Goal: Book appointment/travel/reservation

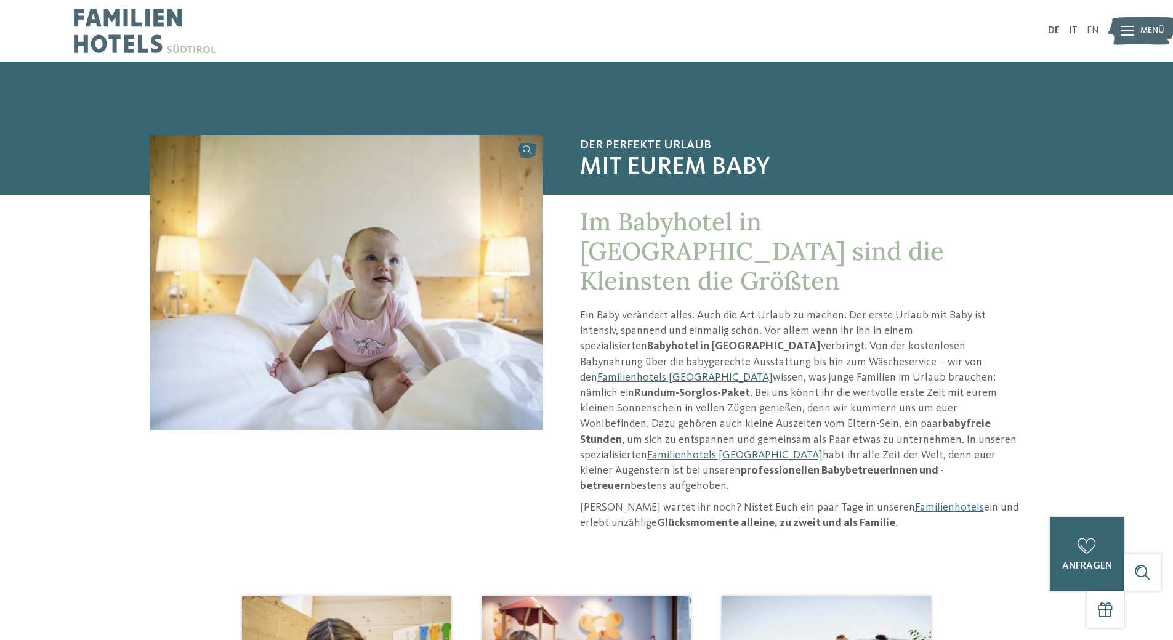
click at [742, 310] on div "Im Babyhotel in [GEOGRAPHIC_DATA] sind die Kleinsten die Größten Ein Baby verän…" at bounding box center [783, 369] width 481 height 349
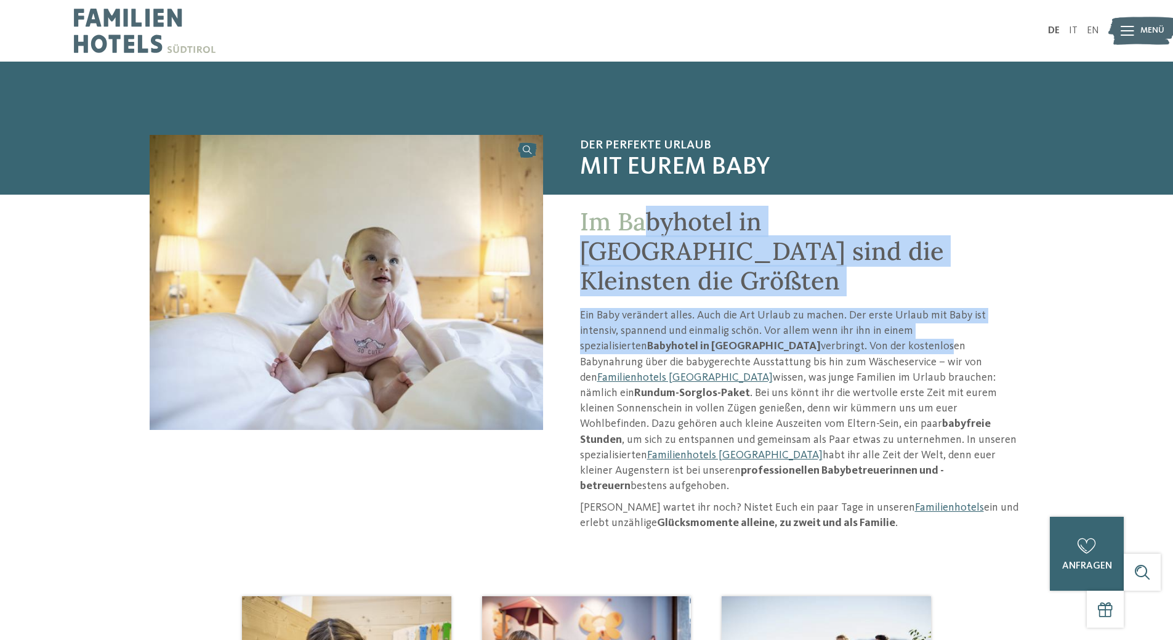
click at [744, 308] on p "Ein Baby verändert alles. Auch die Art Urlaub zu machen. Der erste Urlaub mit B…" at bounding box center [802, 401] width 444 height 186
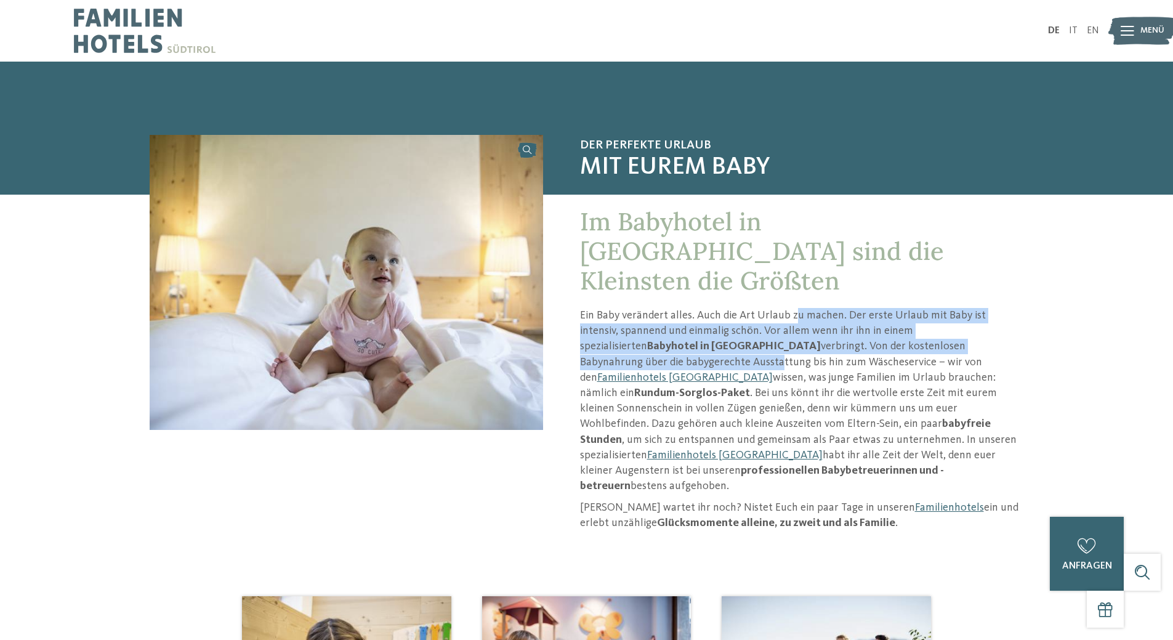
drag, startPoint x: 942, startPoint y: 300, endPoint x: 955, endPoint y: 319, distance: 22.9
click at [955, 319] on p "Ein Baby verändert alles. Auch die Art Urlaub zu machen. Der erste Urlaub mit B…" at bounding box center [802, 401] width 444 height 186
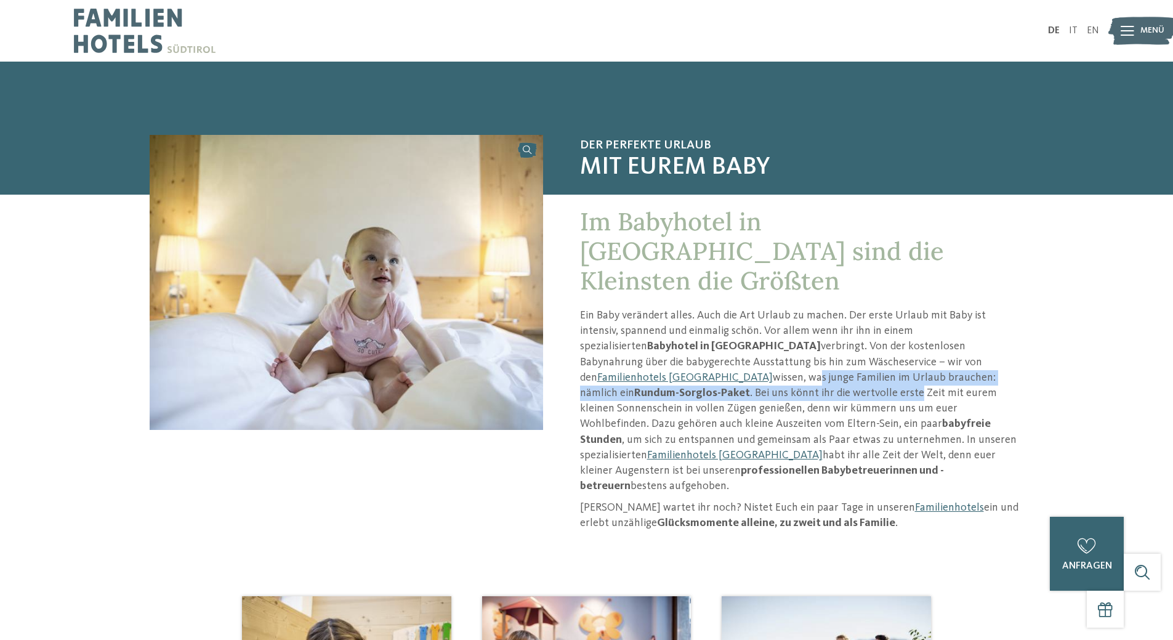
drag, startPoint x: 885, startPoint y: 327, endPoint x: 963, endPoint y: 348, distance: 80.3
click at [963, 348] on p "Ein Baby verändert alles. Auch die Art Urlaub zu machen. Der erste Urlaub mit B…" at bounding box center [802, 401] width 444 height 186
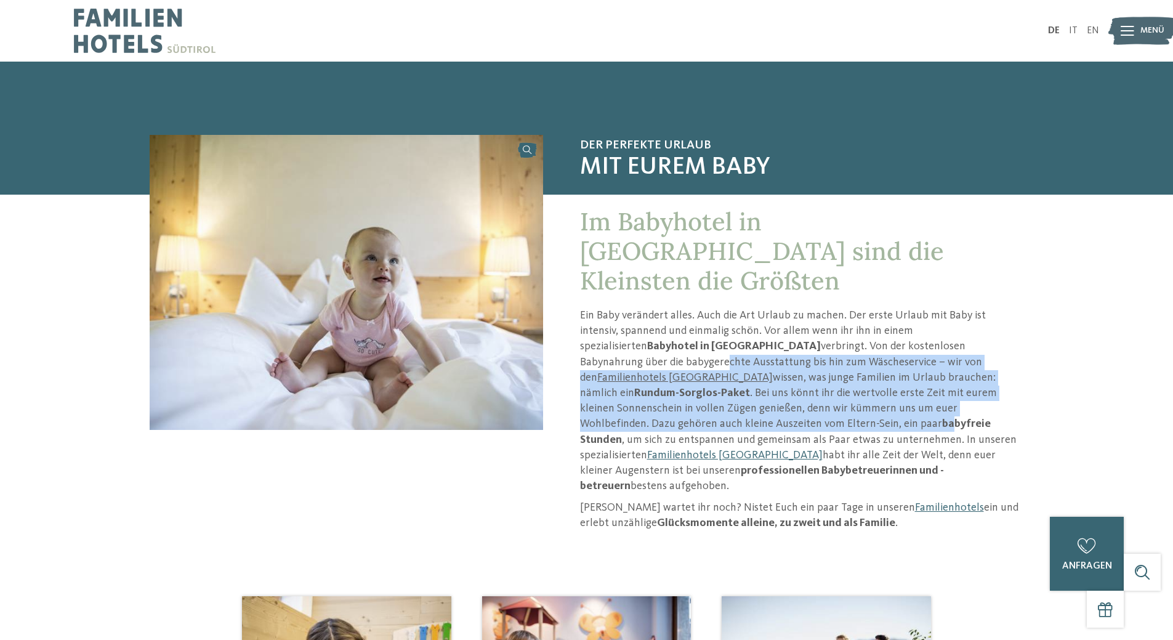
drag, startPoint x: 907, startPoint y: 324, endPoint x: 946, endPoint y: 382, distance: 69.8
click at [946, 382] on p "Ein Baby verändert alles. Auch die Art Urlaub zu machen. Der erste Urlaub mit B…" at bounding box center [802, 401] width 444 height 186
click at [946, 418] on strong "babyfreie Stunden" at bounding box center [785, 431] width 411 height 26
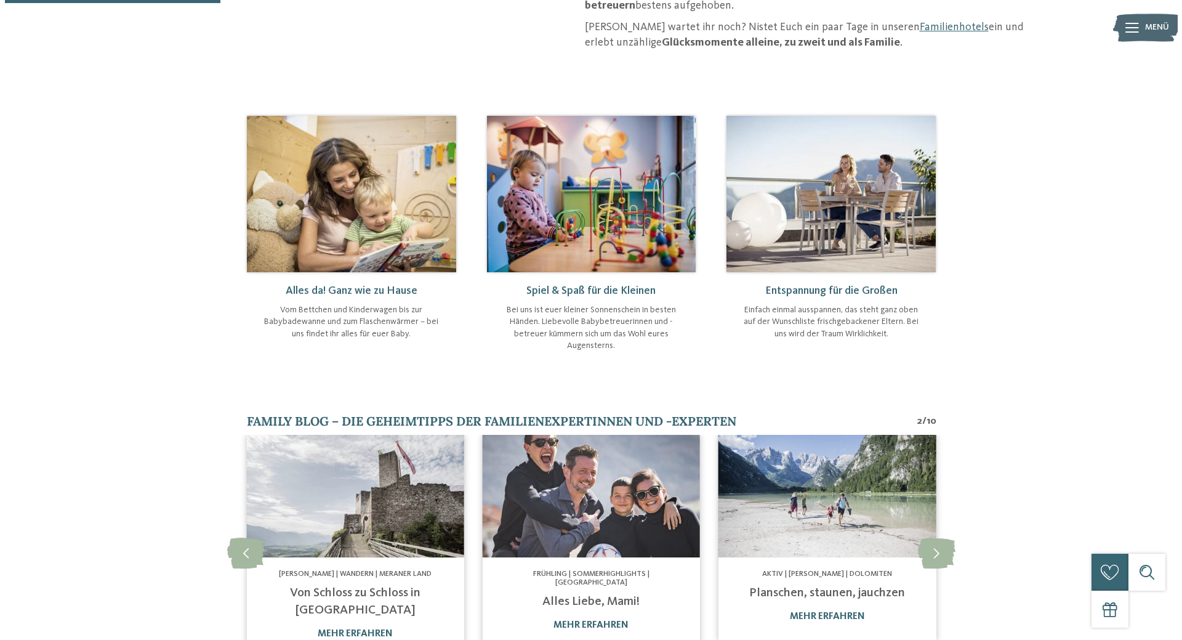
scroll to position [616, 0]
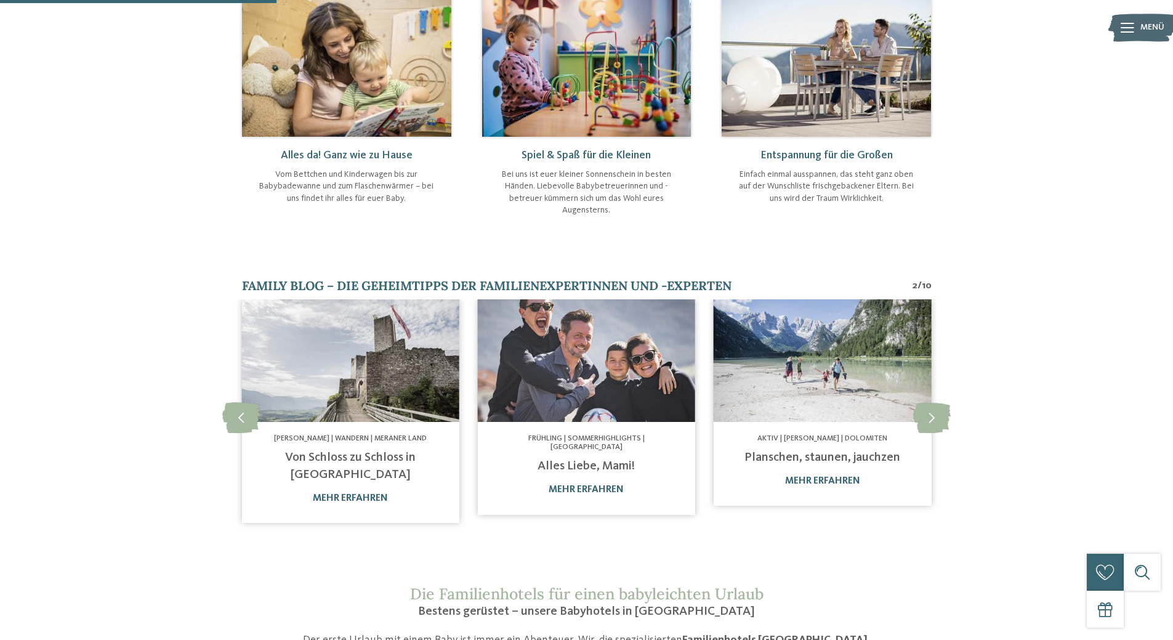
click at [1127, 29] on icon at bounding box center [1127, 28] width 14 height 10
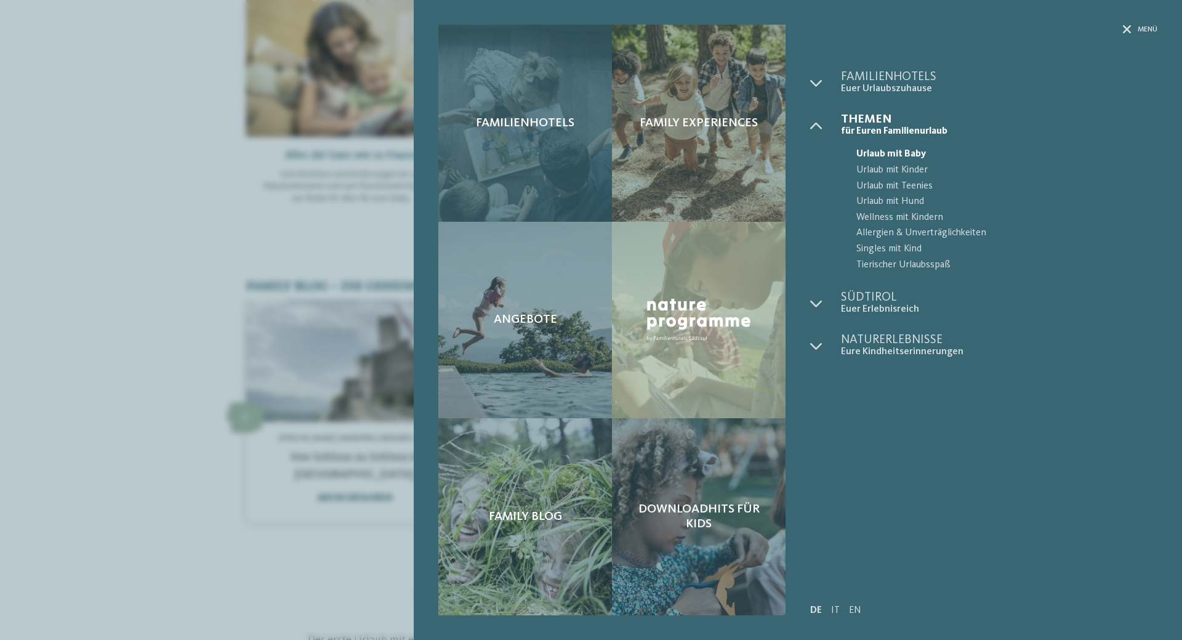
click at [521, 155] on div "Familienhotels" at bounding box center [525, 123] width 174 height 197
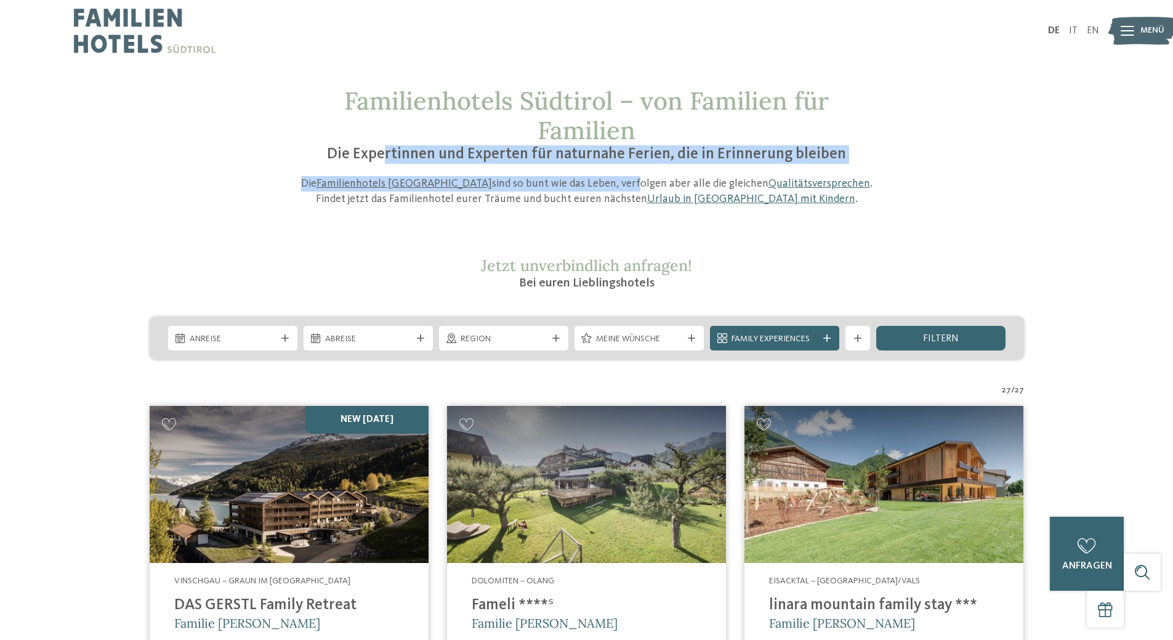
drag, startPoint x: 392, startPoint y: 157, endPoint x: 568, endPoint y: 181, distance: 177.7
click at [568, 181] on div "Familienhotels Südtirol – von Familien für Familien Die Expertinnen und Experte…" at bounding box center [586, 146] width 585 height 121
click at [568, 181] on p "Die Familienhotels Südtirol sind so bunt wie das Leben, verfolgen aber alle die…" at bounding box center [586, 191] width 585 height 31
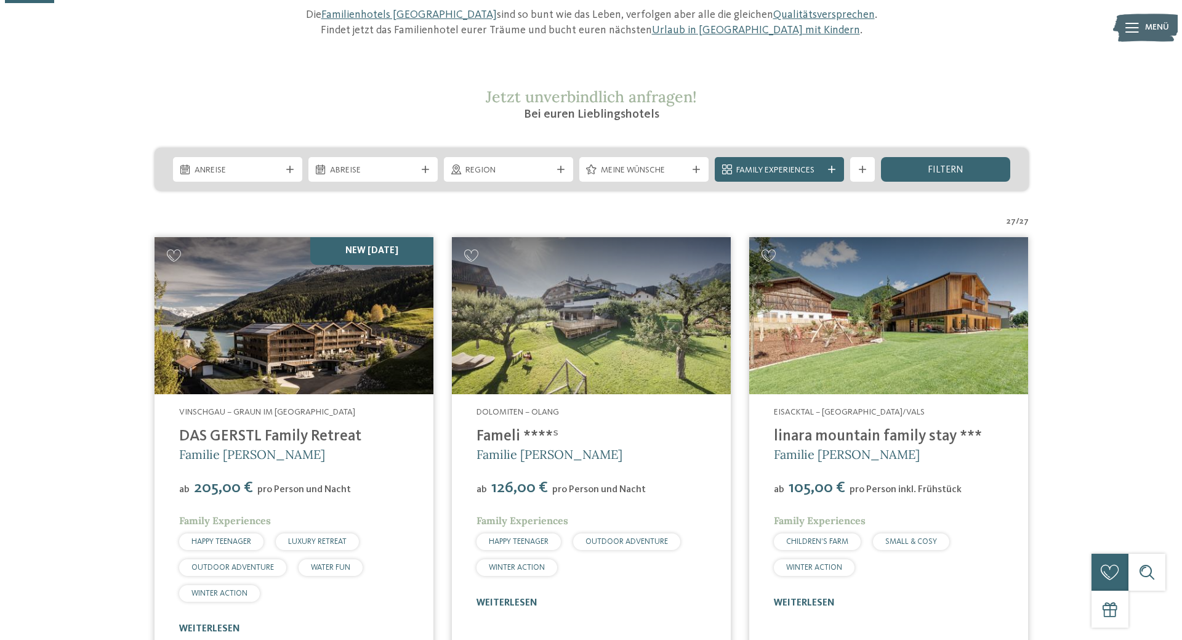
scroll to position [185, 0]
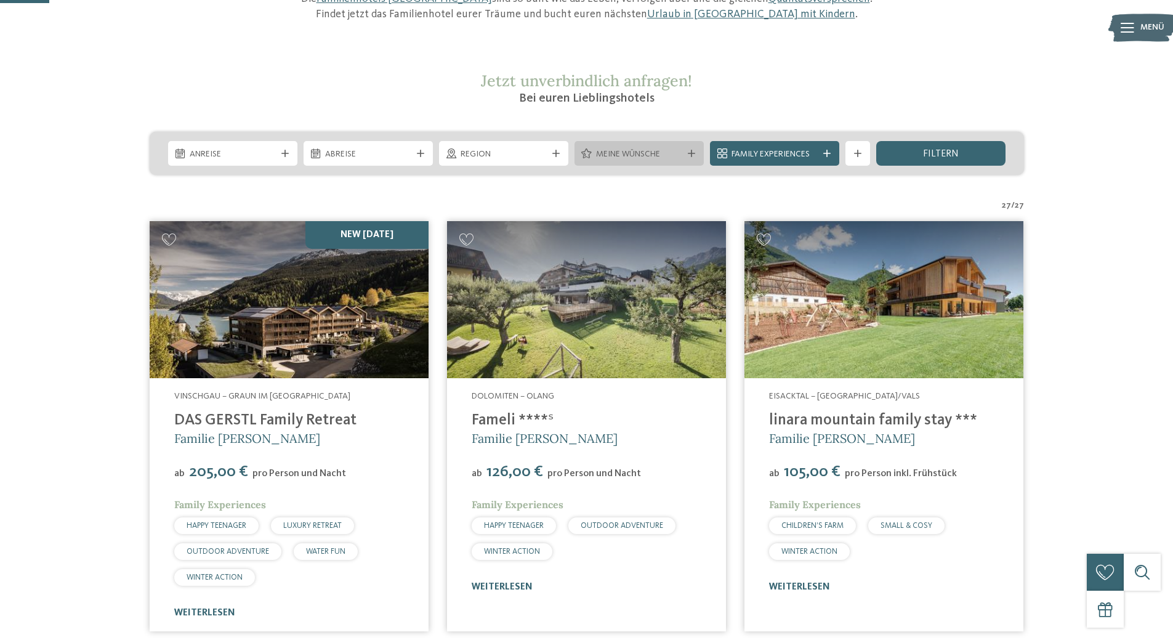
click at [637, 150] on span "Meine Wünsche" at bounding box center [639, 154] width 86 height 12
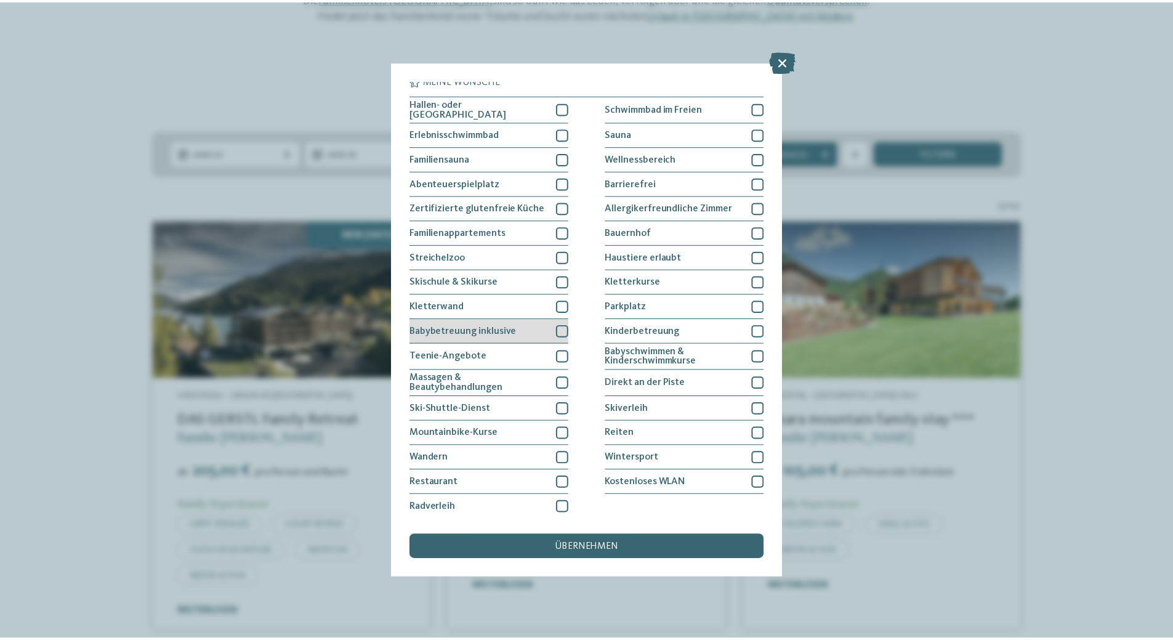
scroll to position [6, 0]
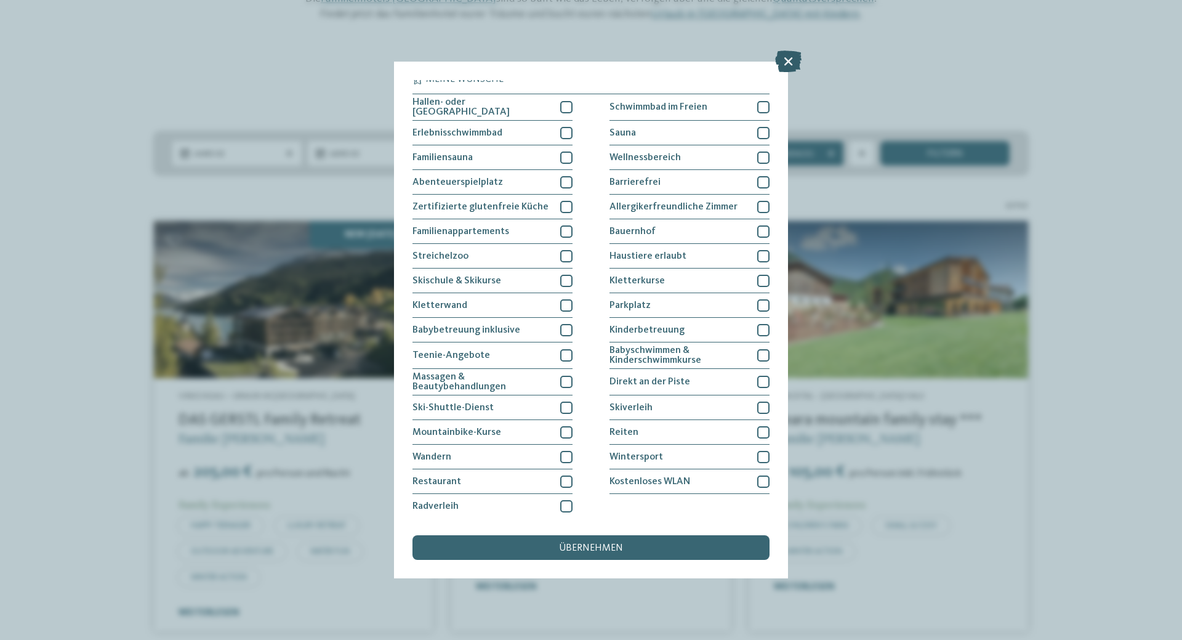
click at [787, 66] on icon at bounding box center [788, 61] width 26 height 22
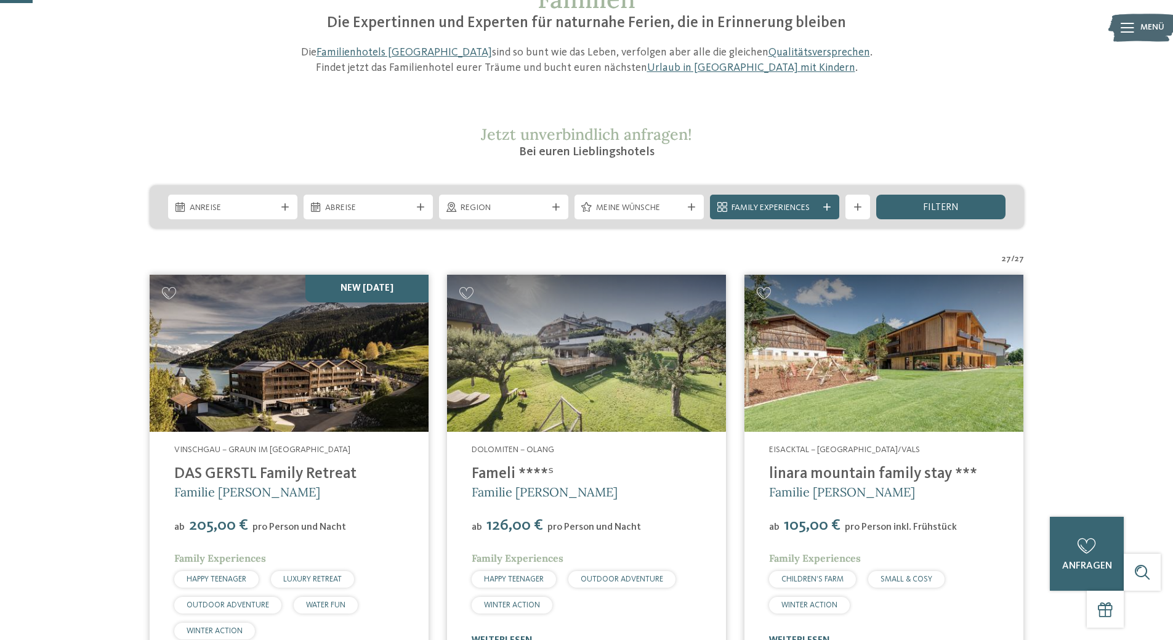
scroll to position [123, 0]
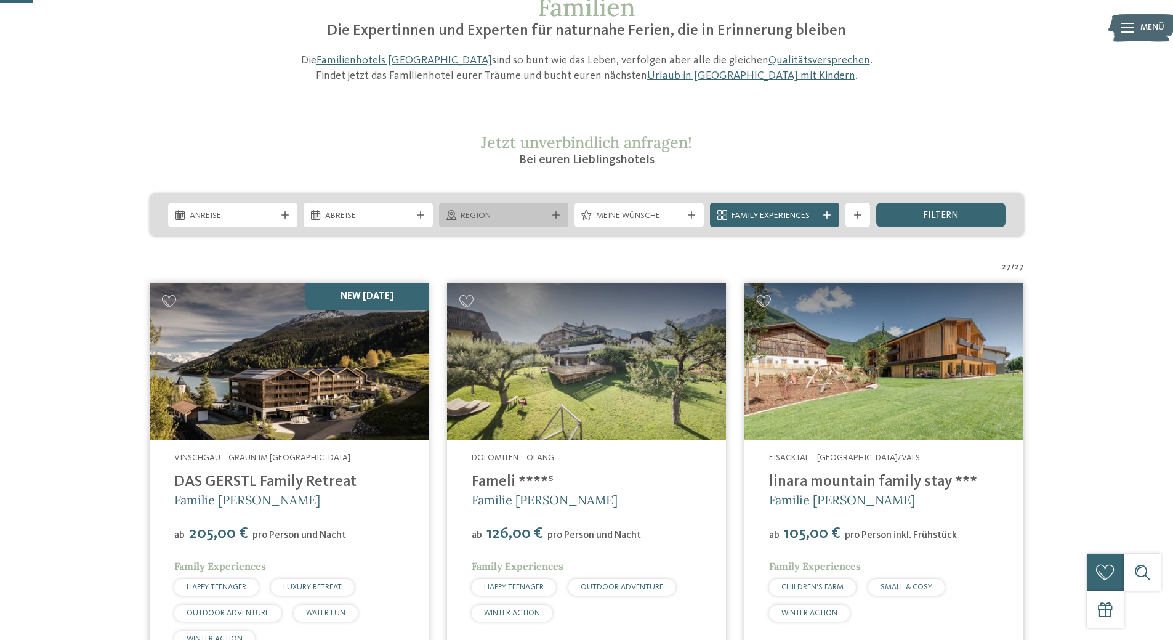
click at [530, 213] on span "Region" at bounding box center [503, 216] width 86 height 12
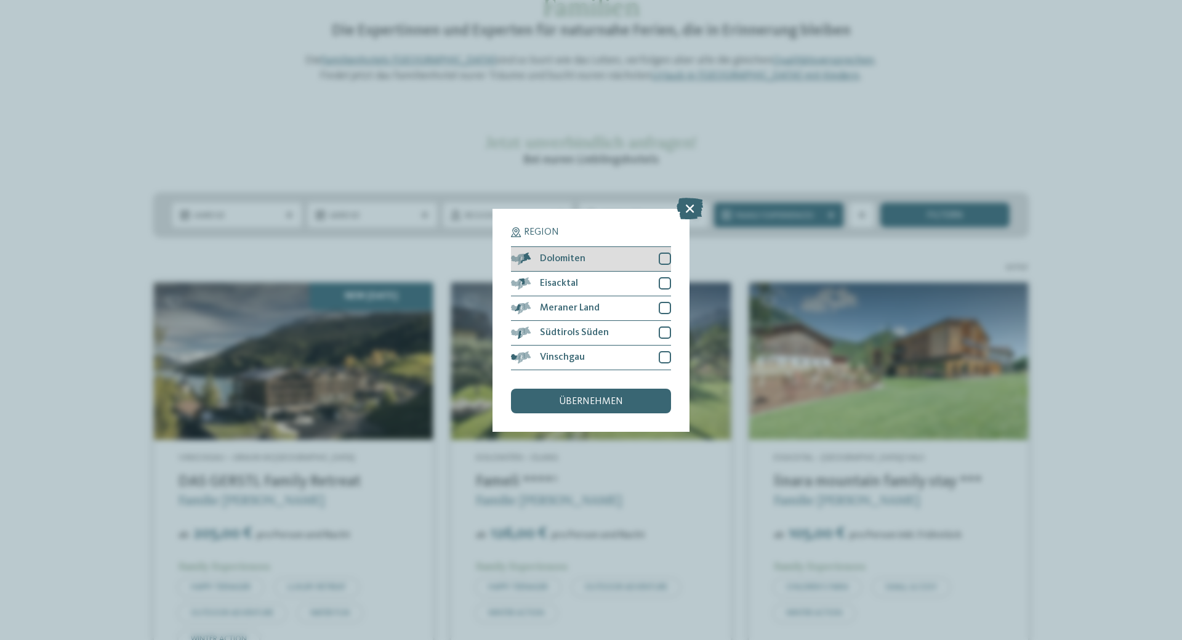
click at [624, 262] on div "Dolomiten" at bounding box center [591, 259] width 160 height 25
click at [590, 396] on span "übernehmen" at bounding box center [591, 401] width 64 height 10
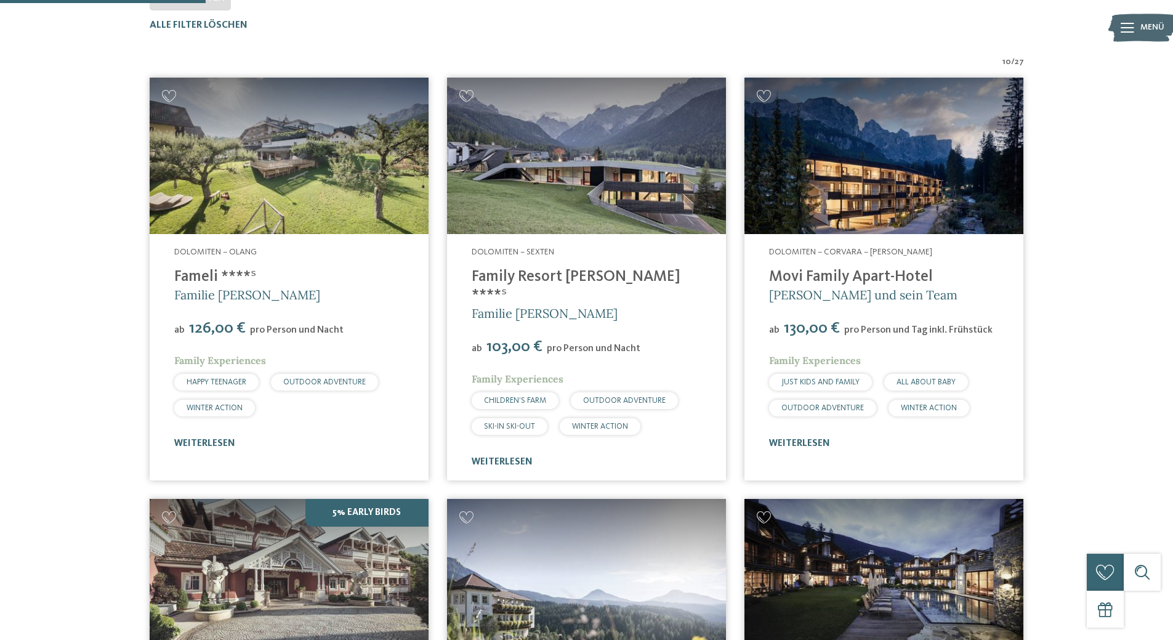
scroll to position [404, 0]
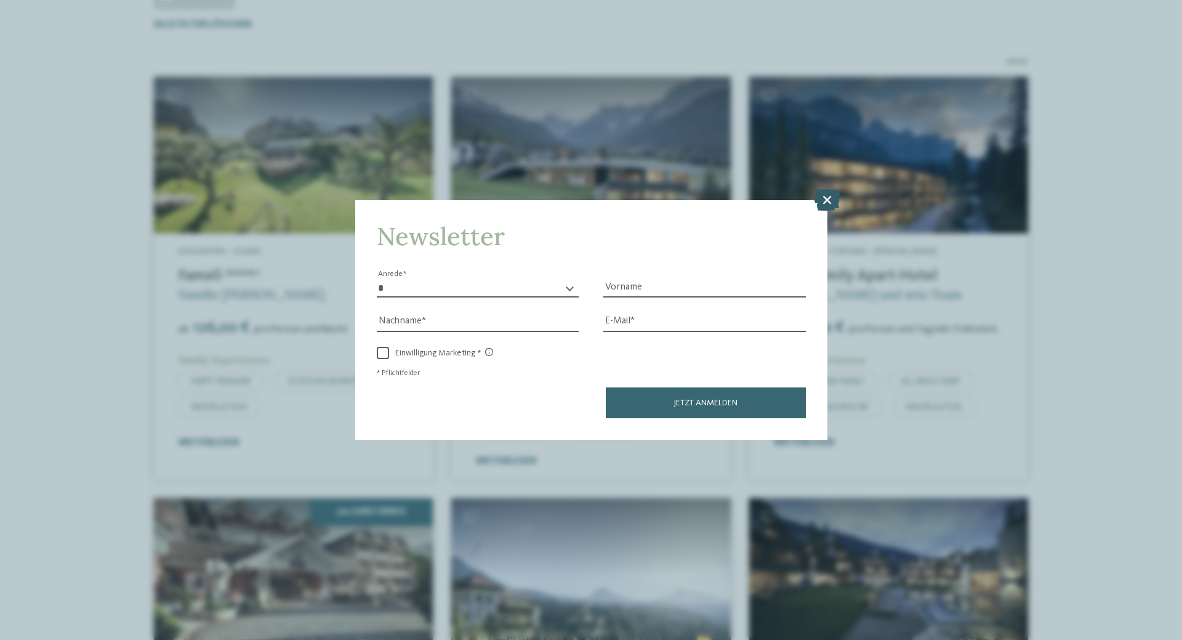
click at [832, 199] on icon at bounding box center [827, 200] width 26 height 22
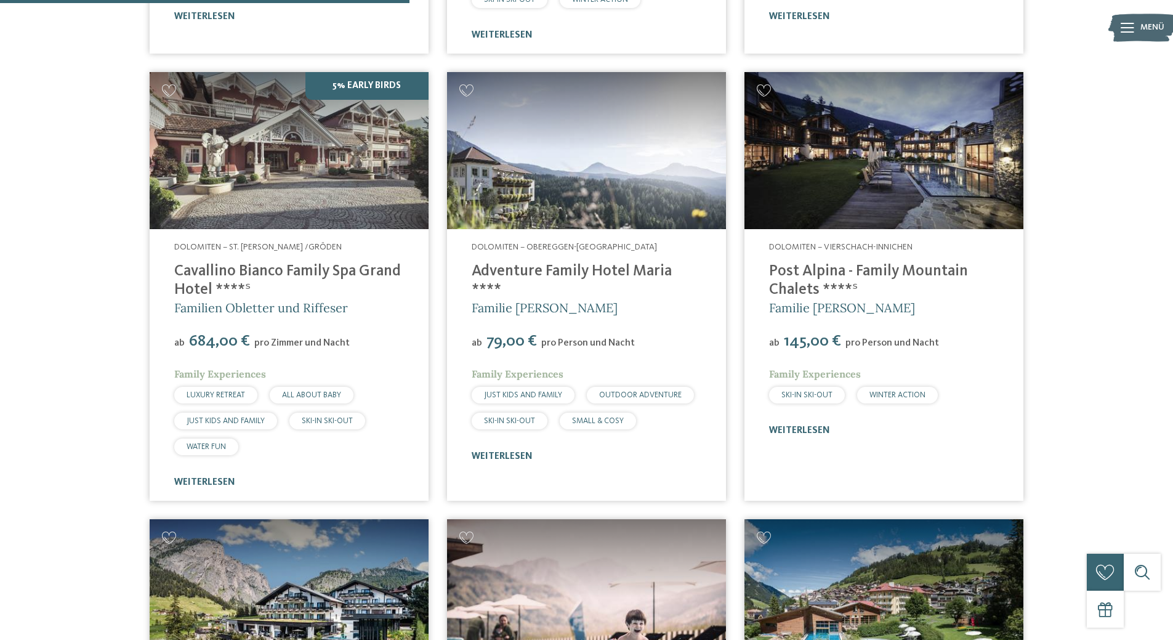
scroll to position [835, 0]
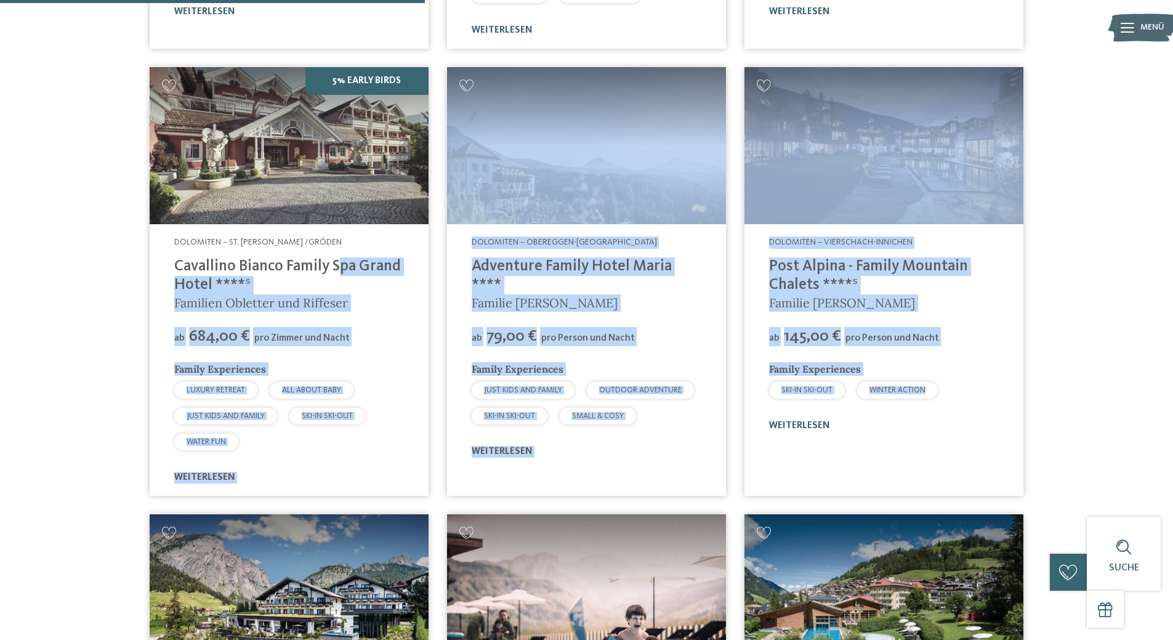
drag, startPoint x: 142, startPoint y: 255, endPoint x: 1097, endPoint y: 361, distance: 960.6
click at [1097, 361] on div "10 / 27 Dolomiten – Olang Fameli ****ˢ Familie Gasser ab" at bounding box center [587, 516] width 1022 height 1785
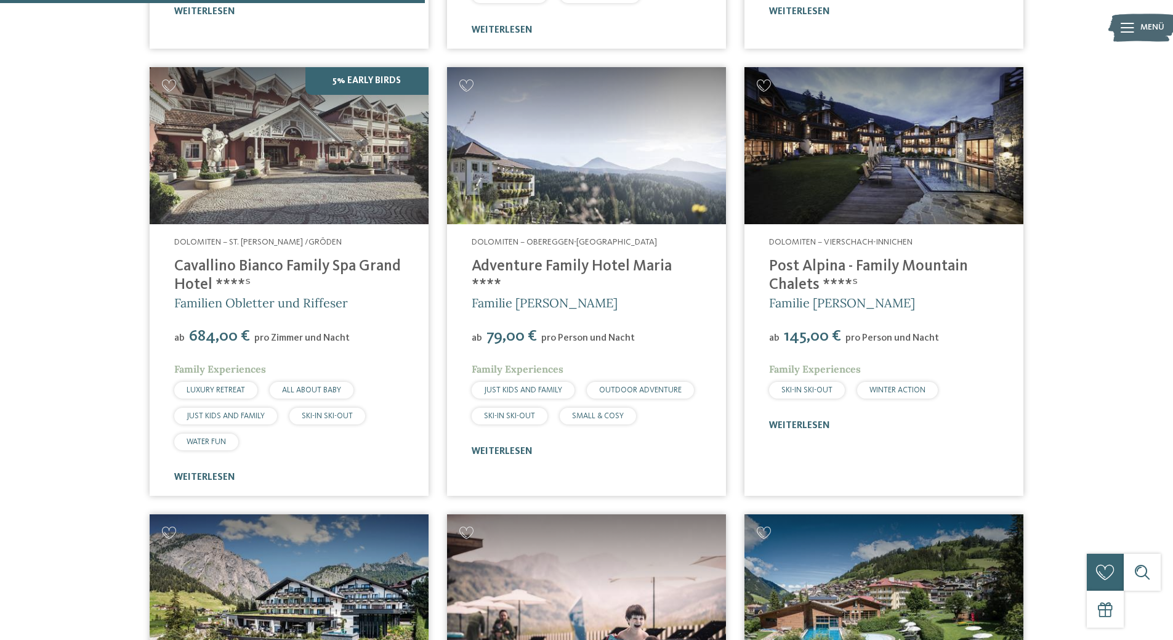
drag, startPoint x: 284, startPoint y: 318, endPoint x: 150, endPoint y: 323, distance: 133.7
click at [156, 323] on div "Dolomiten – St. Ulrich /Gröden Cavallino Bianco Family Spa Grand Hotel ****ˢ Fa…" at bounding box center [289, 359] width 279 height 271
click at [79, 322] on div "10 / 27 Dolomiten – Olang Fameli ****ˢ Familie Gasser ab" at bounding box center [587, 516] width 1022 height 1785
drag, startPoint x: 592, startPoint y: 220, endPoint x: 630, endPoint y: 292, distance: 82.1
click at [630, 292] on div "Dolomiten – Obereggen-Deutschnofen Adventure Family Hotel Maria **** Familie Ko…" at bounding box center [586, 347] width 279 height 246
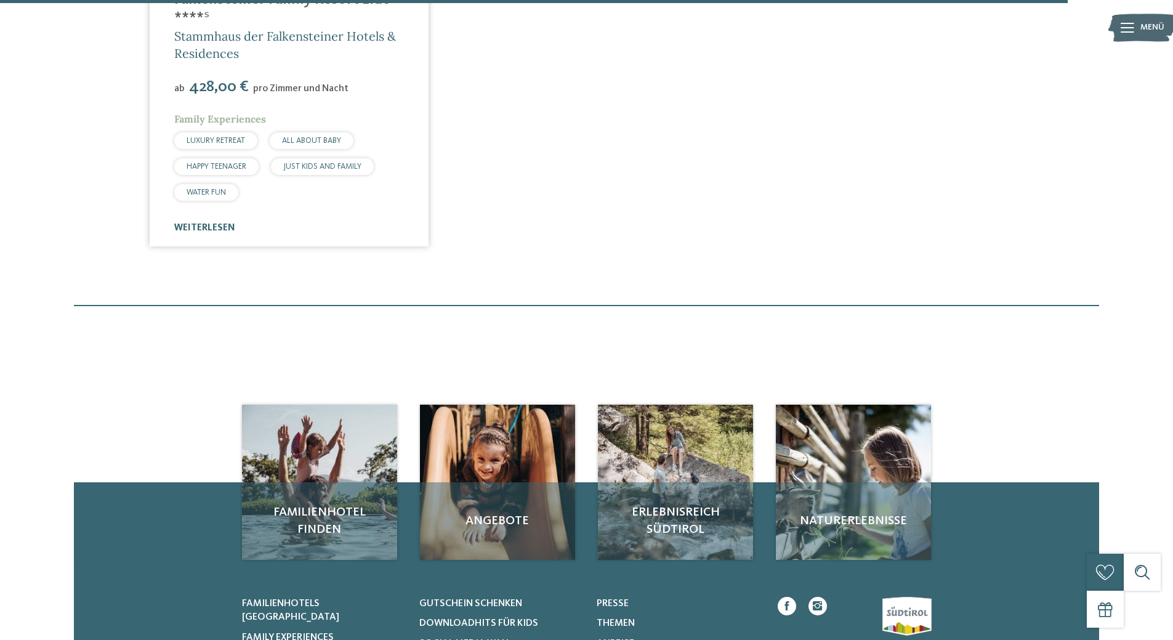
scroll to position [2127, 0]
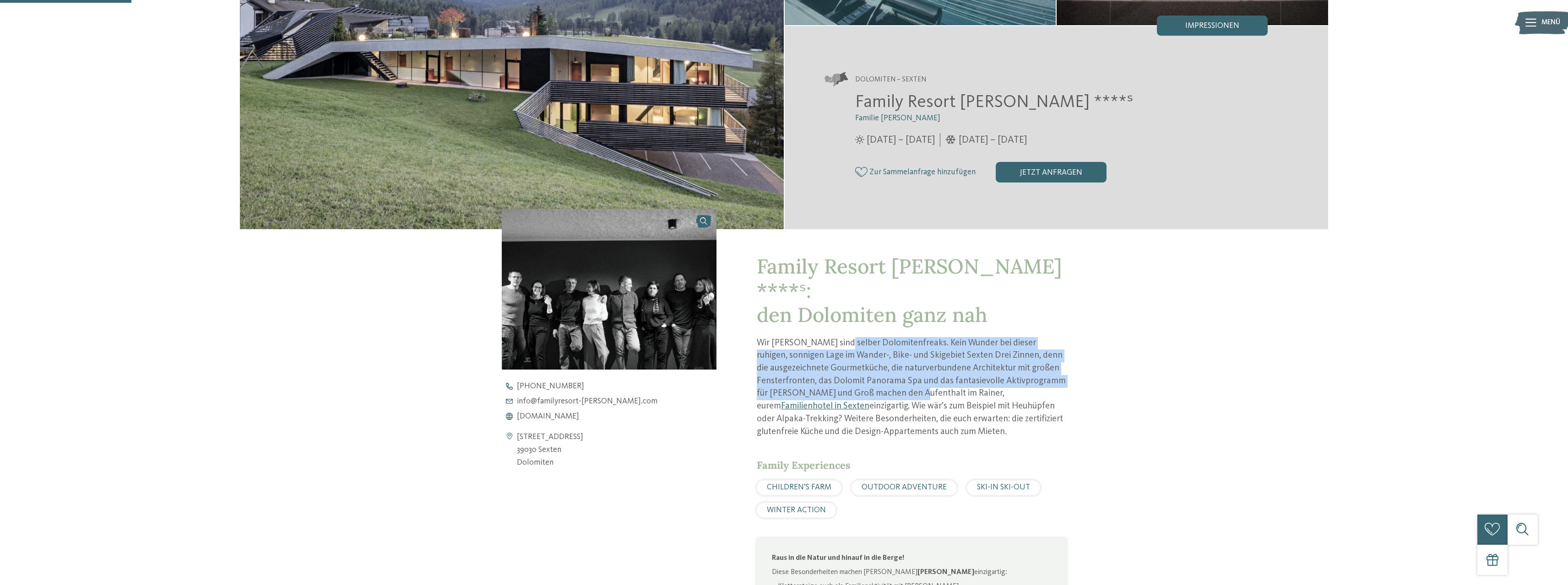
click at [859, 395] on p "Wir Rainers sind selber Dolomitenfreaks. Kein Wunder bei dieser ruhigen, sonnig…" at bounding box center [912, 388] width 309 height 102
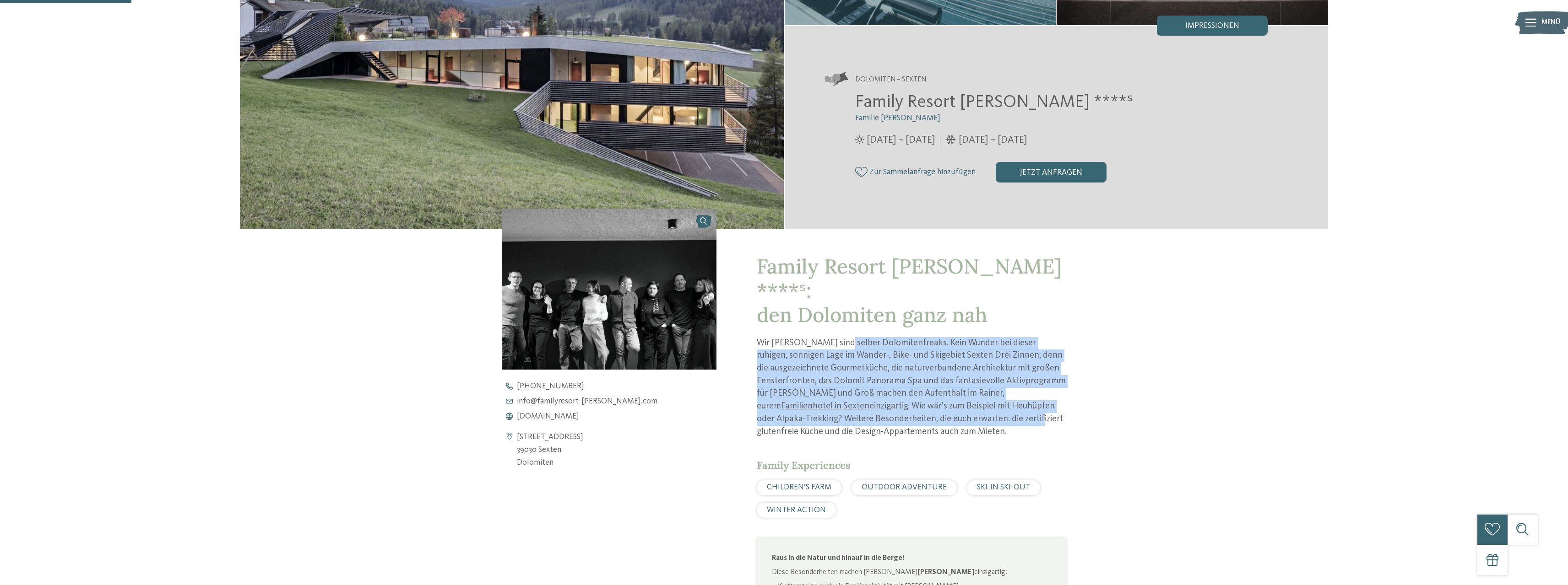
click at [859, 395] on p "Wir Rainers sind selber Dolomitenfreaks. Kein Wunder bei dieser ruhigen, sonnig…" at bounding box center [912, 388] width 309 height 102
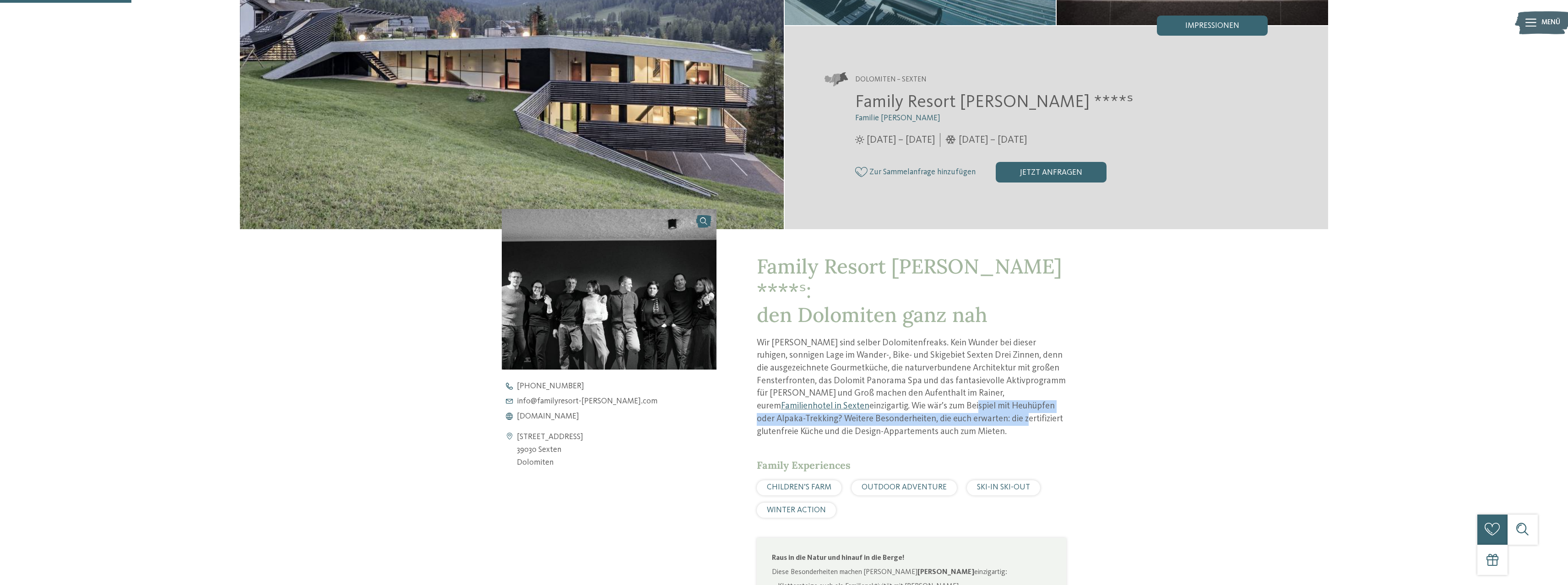
drag, startPoint x: 803, startPoint y: 385, endPoint x: 844, endPoint y: 399, distance: 43.3
click at [844, 399] on p "Wir Rainers sind selber Dolomitenfreaks. Kein Wunder bei dieser ruhigen, sonnig…" at bounding box center [912, 388] width 309 height 102
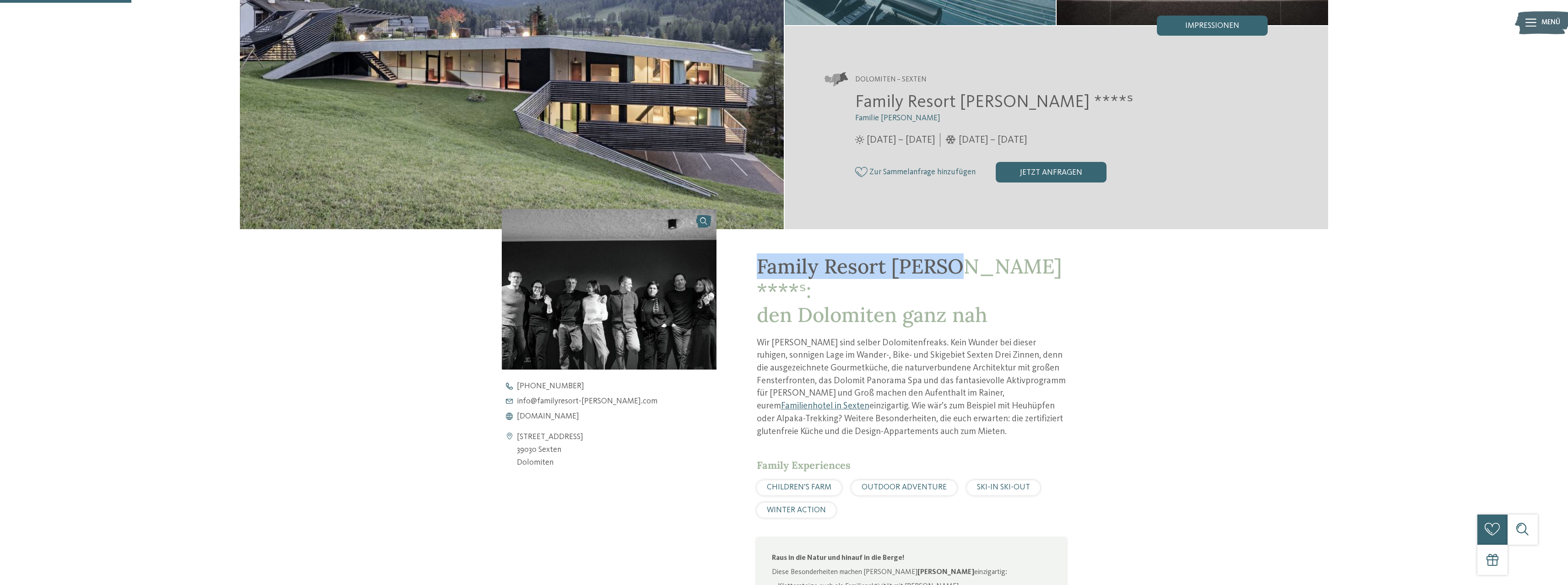
drag, startPoint x: 783, startPoint y: 262, endPoint x: 950, endPoint y: 268, distance: 167.1
click at [950, 268] on div "Family Resort Rainer ****ˢ: den Dolomiten ganz nah Wir Rainers sind selber Dolo…" at bounding box center [891, 511] width 350 height 563
